Goal: Task Accomplishment & Management: Complete application form

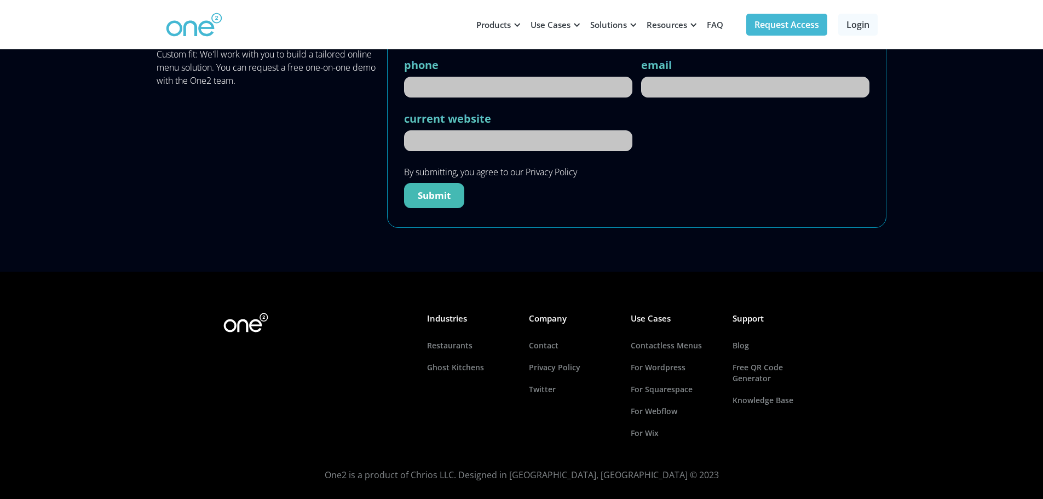
scroll to position [5058, 0]
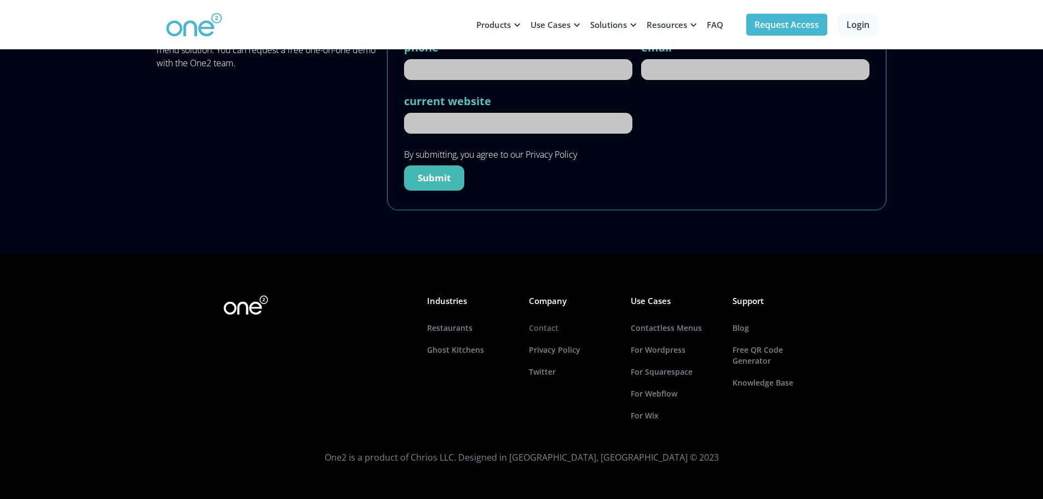
click at [546, 327] on link "Contact" at bounding box center [573, 328] width 88 height 22
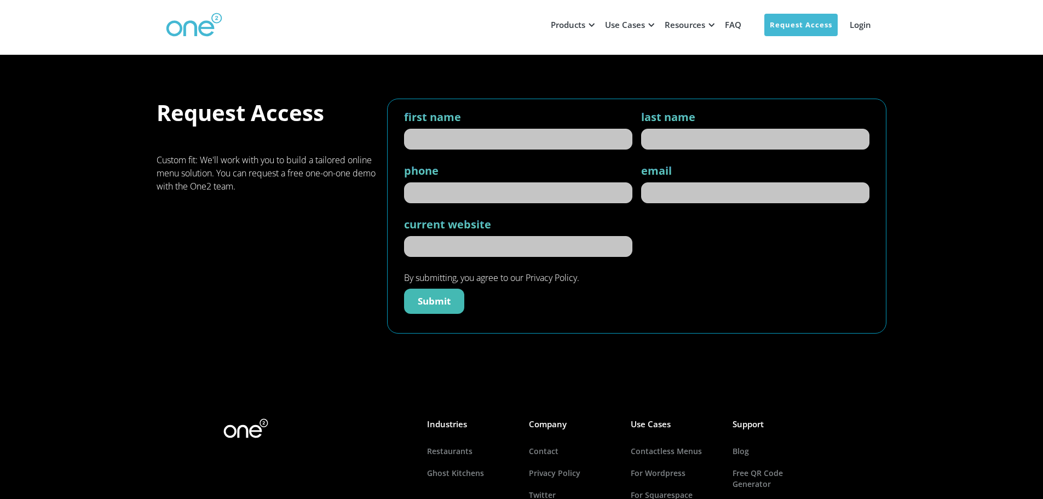
click at [584, 151] on div "first name" at bounding box center [518, 132] width 228 height 45
click at [575, 138] on input "first name" at bounding box center [518, 139] width 228 height 21
click at [574, 129] on input "first name" at bounding box center [518, 139] width 228 height 21
type input "nicole"
type input "treliving"
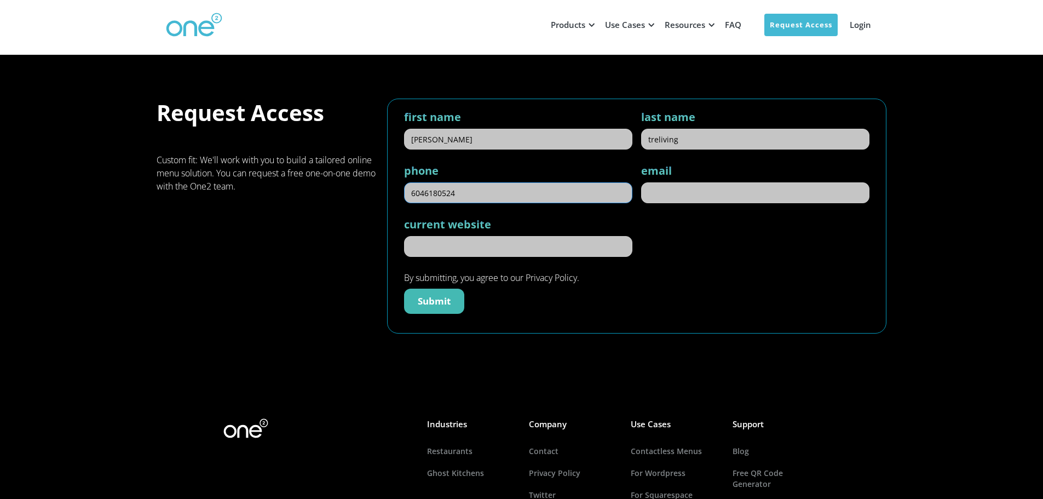
type input "6046180524"
type input "nicole.treliving@fairmont.com"
drag, startPoint x: 415, startPoint y: 199, endPoint x: 366, endPoint y: 194, distance: 49.5
click at [366, 195] on div "Request Access Custom fit: We'll work with you to build a tailored online menu …" at bounding box center [522, 216] width 730 height 235
type input "6046955446"
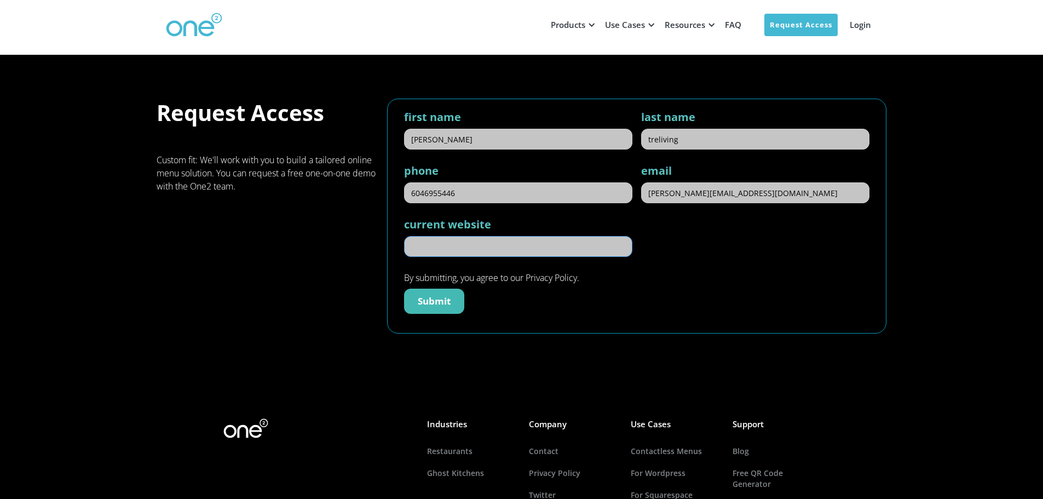
click at [436, 241] on input "current website" at bounding box center [518, 246] width 228 height 21
paste input "https://www.lobbyloungerawbar.com/"
type input "https://www.lobbyloungerawbar.com/"
click at [435, 300] on input "Submit" at bounding box center [434, 301] width 60 height 25
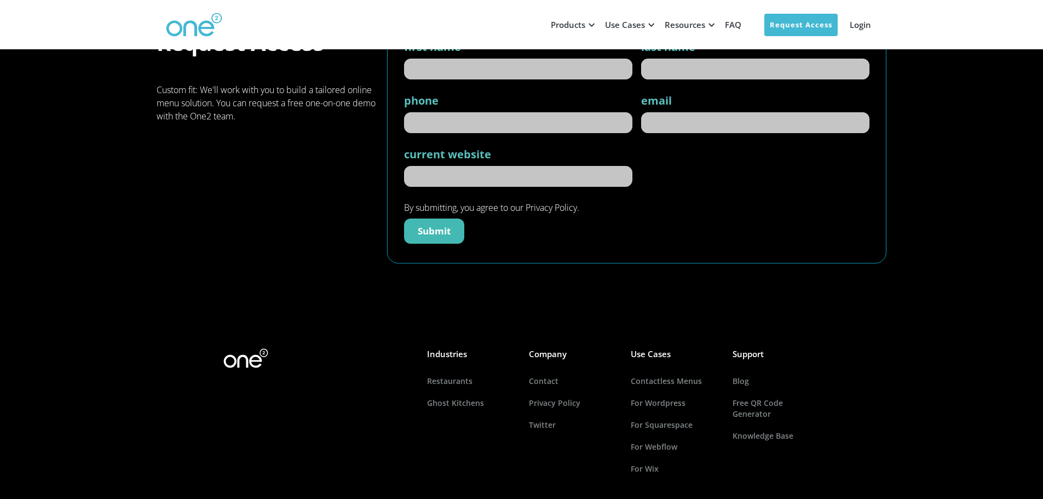
scroll to position [123, 0]
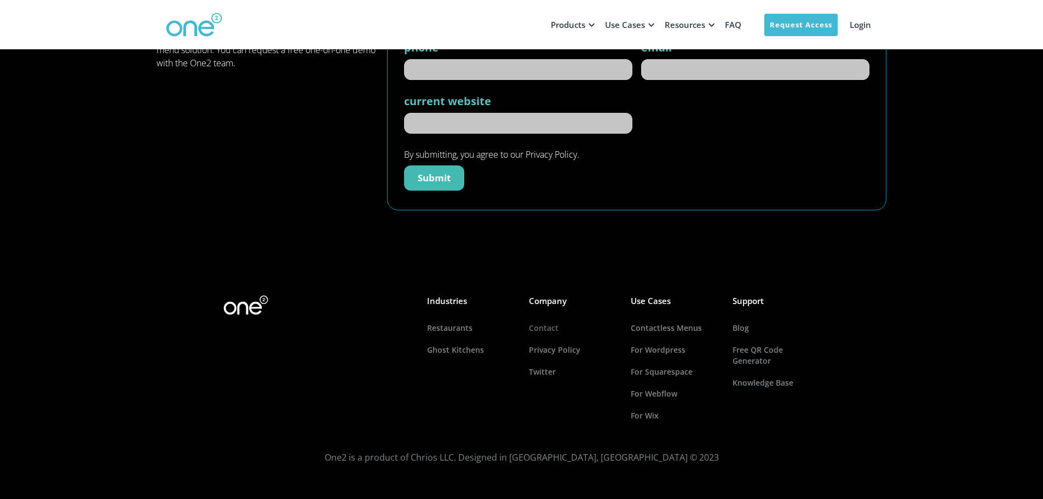
click at [557, 329] on link "Contact" at bounding box center [573, 328] width 88 height 22
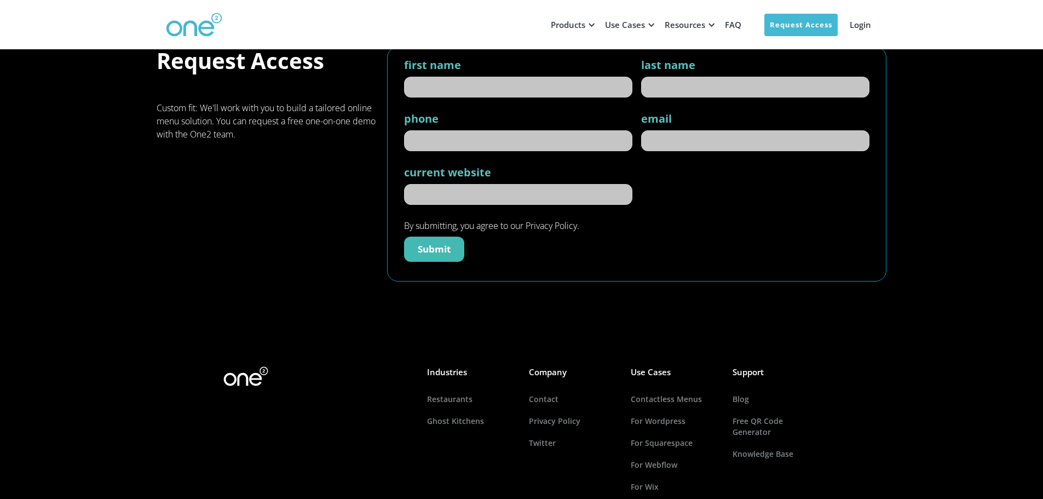
scroll to position [123, 0]
